Goal: Task Accomplishment & Management: Manage account settings

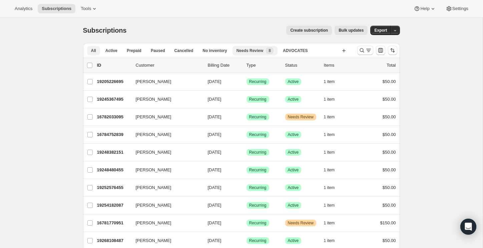
click at [252, 49] on span "Needs Review" at bounding box center [249, 50] width 27 height 5
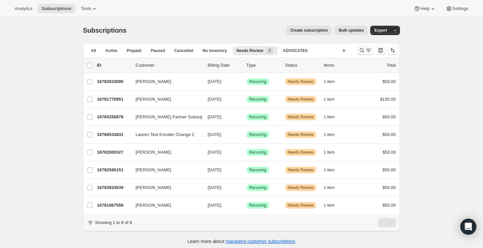
click at [360, 52] on icon "Search and filter results" at bounding box center [362, 50] width 7 height 7
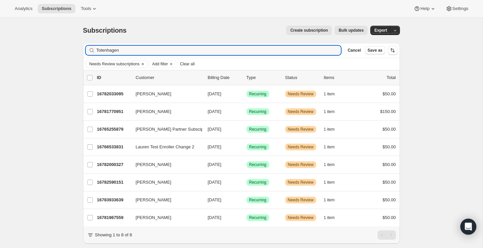
type input "Totenhagen"
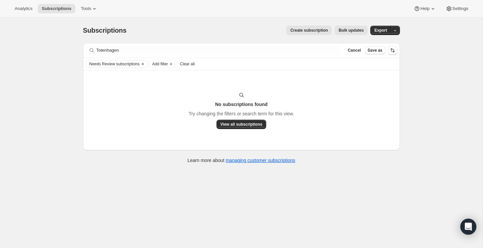
click at [29, 4] on div "Analytics Subscriptions Tools Help Settings" at bounding box center [241, 9] width 483 height 18
click at [357, 51] on span "Cancel" at bounding box center [354, 50] width 13 height 5
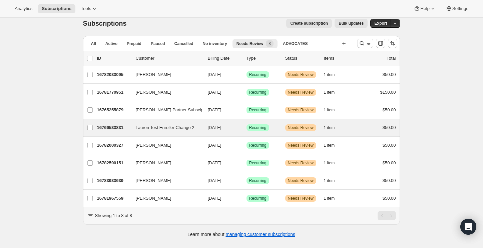
scroll to position [8, 0]
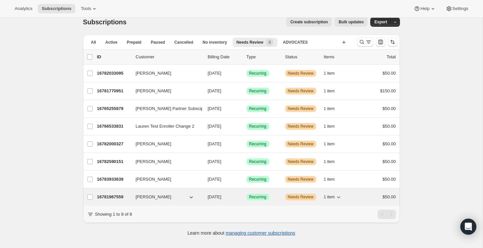
click at [117, 196] on p "16781967559" at bounding box center [113, 197] width 33 height 7
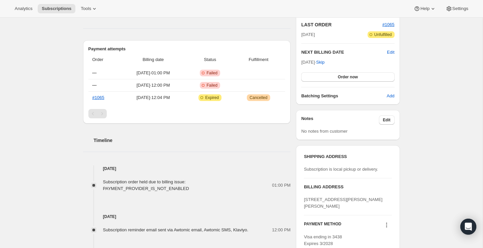
scroll to position [252, 0]
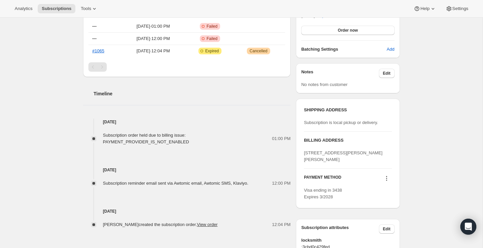
click at [387, 182] on icon at bounding box center [386, 178] width 7 height 7
click at [384, 196] on span "Send link to update card" at bounding box center [385, 196] width 47 height 5
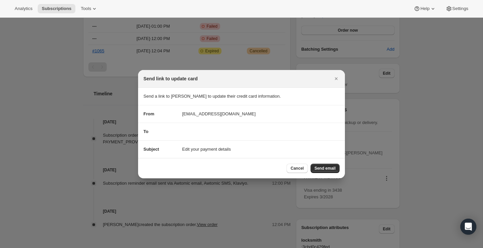
scroll to position [0, 0]
click at [326, 167] on span "Send email" at bounding box center [325, 168] width 21 height 5
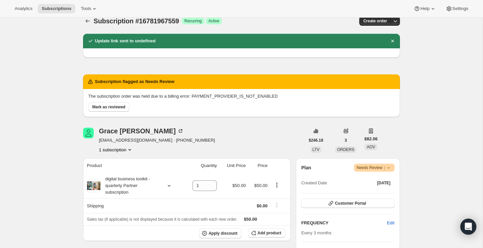
scroll to position [0, 0]
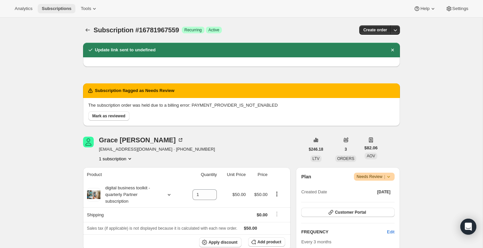
click at [57, 8] on span "Subscriptions" at bounding box center [57, 8] width 30 height 5
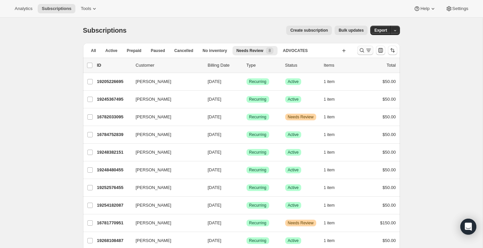
click at [360, 50] on icon "Search and filter results" at bounding box center [362, 50] width 7 height 7
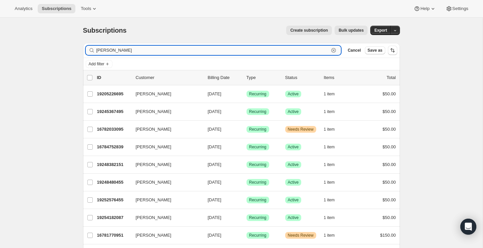
type input "[PERSON_NAME]"
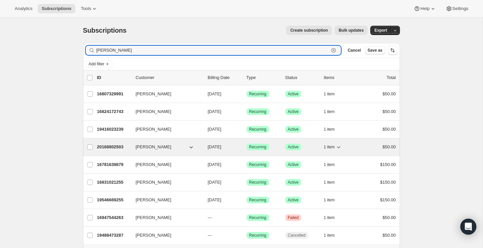
scroll to position [28, 0]
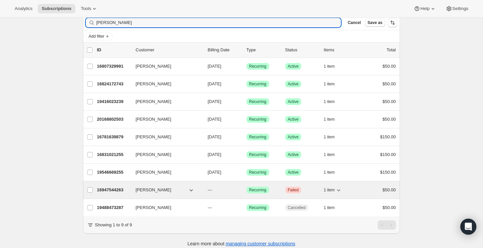
click at [117, 188] on p "16947544263" at bounding box center [113, 190] width 33 height 7
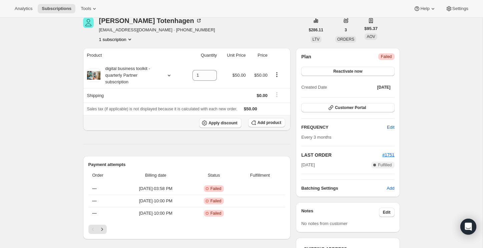
scroll to position [32, 0]
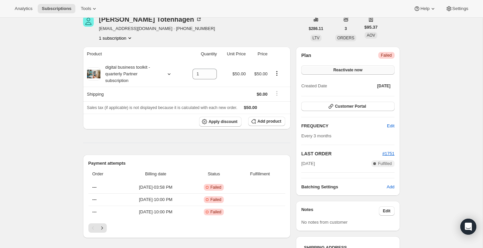
click at [340, 70] on span "Reactivate now" at bounding box center [347, 69] width 29 height 5
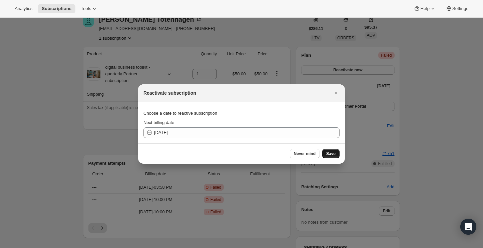
click at [334, 155] on span "Save" at bounding box center [330, 153] width 9 height 5
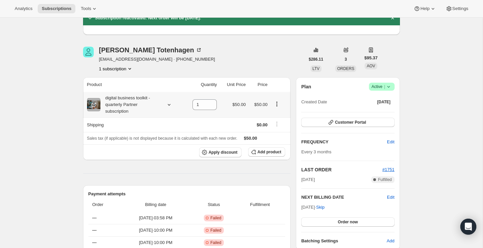
click at [278, 103] on icon "Product actions" at bounding box center [277, 104] width 7 height 7
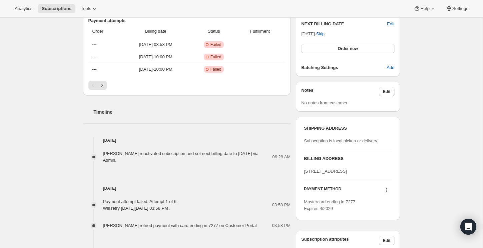
scroll to position [221, 0]
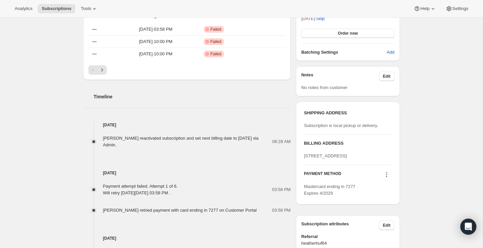
click at [386, 175] on icon at bounding box center [386, 174] width 1 height 1
click at [385, 201] on span "Send link to update card" at bounding box center [385, 199] width 47 height 5
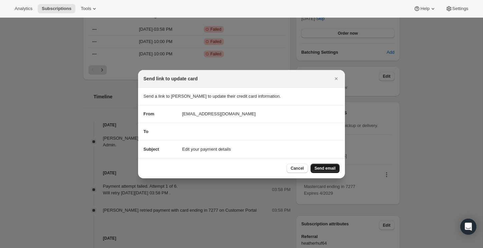
click at [322, 165] on button "Send email" at bounding box center [325, 168] width 29 height 9
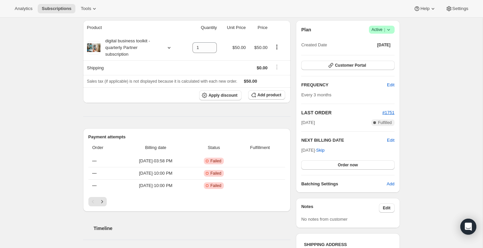
scroll to position [94, 0]
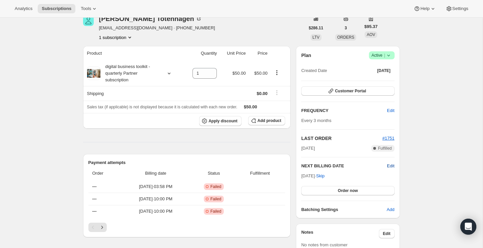
click at [392, 163] on span "Edit" at bounding box center [390, 166] width 7 height 7
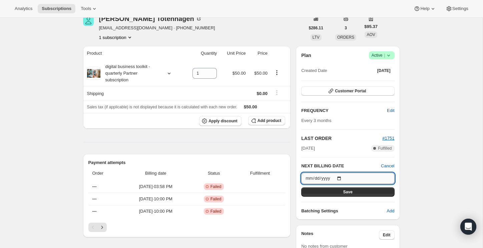
click at [320, 177] on input "[DATE]" at bounding box center [347, 178] width 93 height 11
click at [315, 176] on input "[DATE]" at bounding box center [347, 178] width 93 height 11
type input "[DATE]"
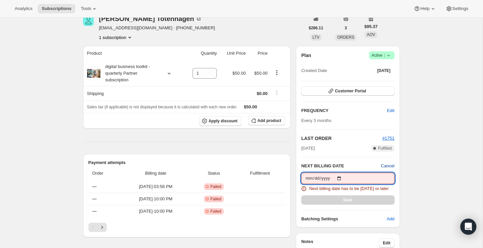
click at [387, 166] on span "Cancel" at bounding box center [387, 166] width 13 height 7
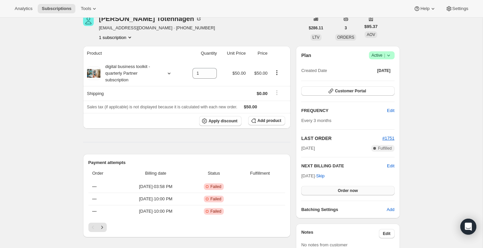
click at [339, 190] on span "Order now" at bounding box center [348, 190] width 20 height 5
click at [339, 190] on span "Click to confirm" at bounding box center [348, 190] width 30 height 5
